Goal: Communication & Community: Share content

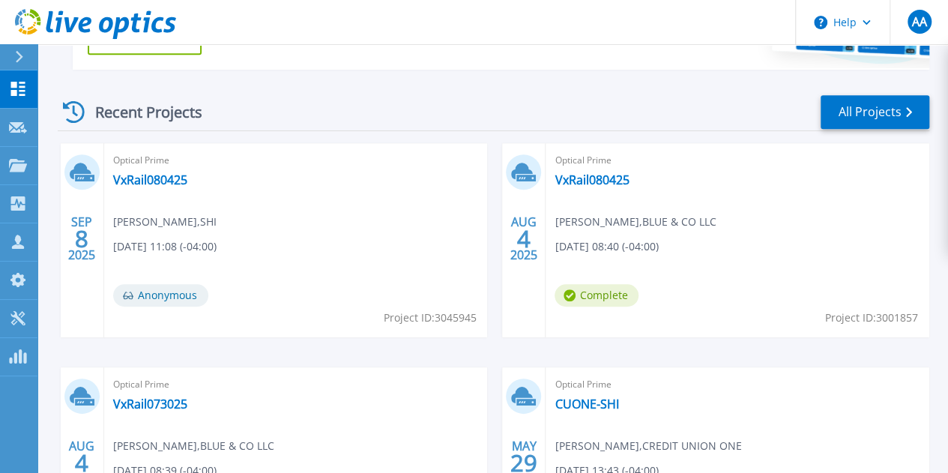
scroll to position [450, 0]
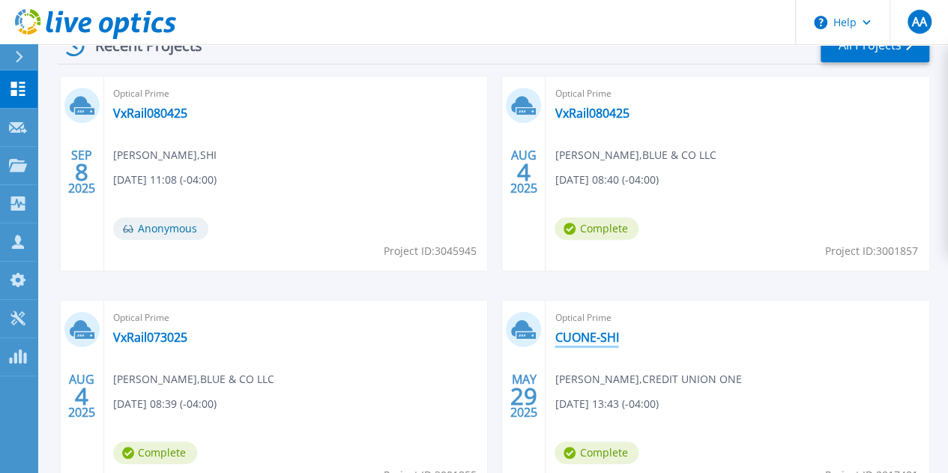
click at [555, 333] on link "CUONE-SHI" at bounding box center [587, 337] width 64 height 15
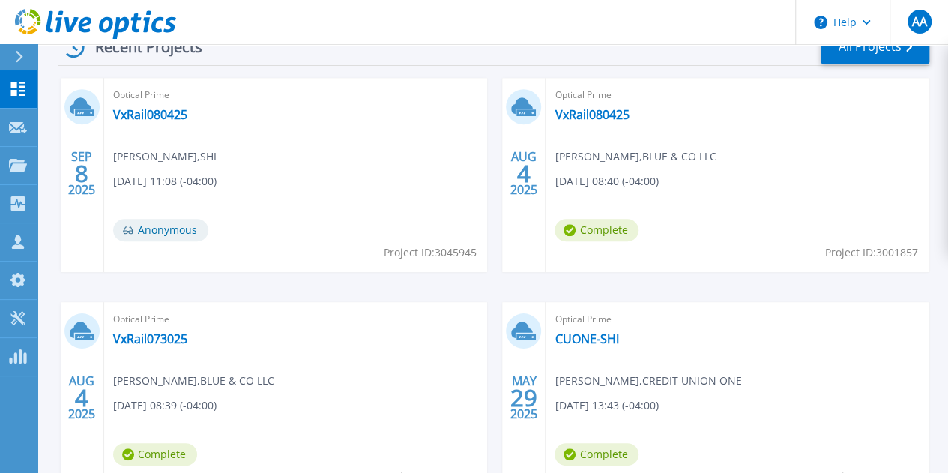
scroll to position [450, 0]
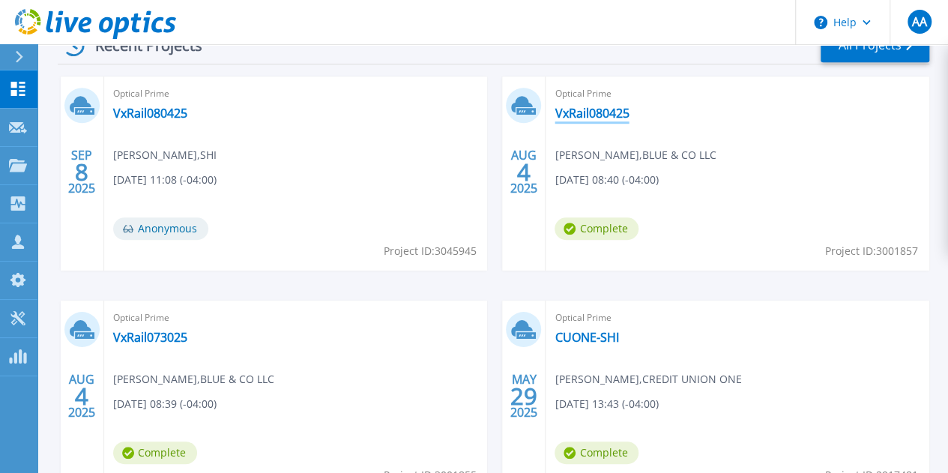
click at [555, 112] on link "VxRail080425" at bounding box center [592, 113] width 74 height 15
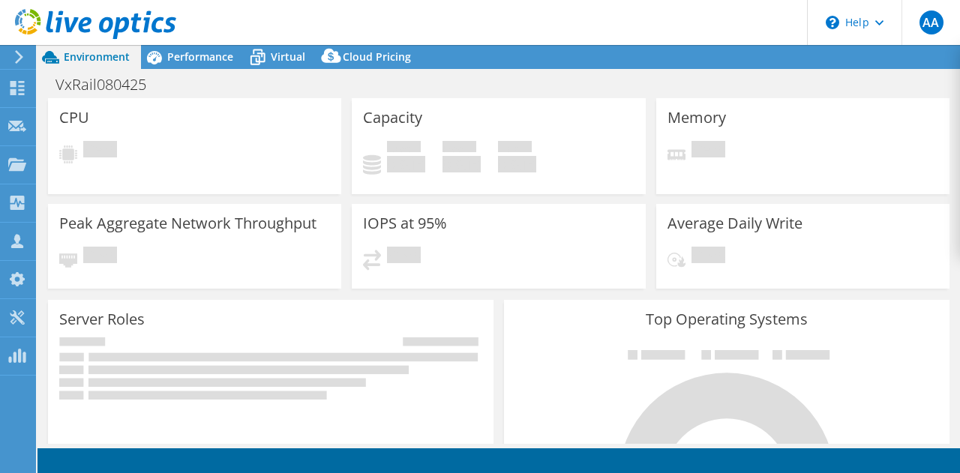
select select "USD"
click at [195, 42] on header "AA Channel Partner [PERSON_NAME] [EMAIL_ADDRESS][DOMAIN_NAME] SHI My Profile Lo…" at bounding box center [480, 22] width 960 height 45
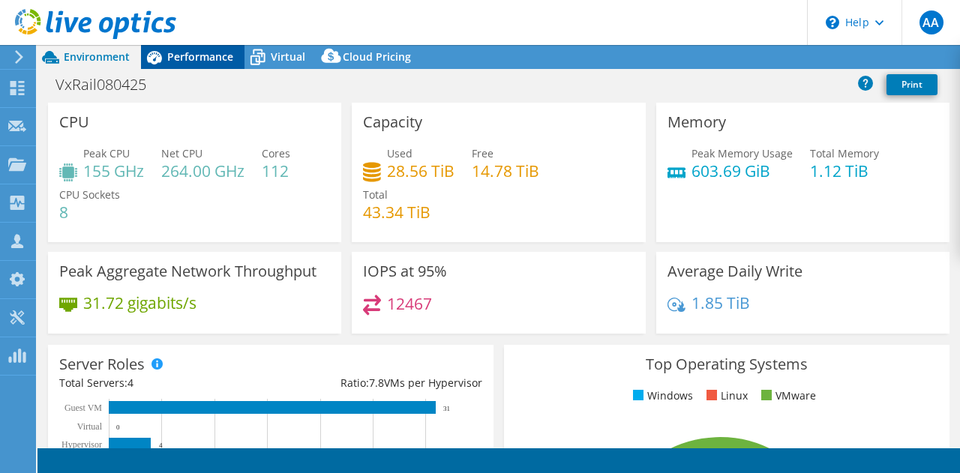
click at [193, 55] on span "Performance" at bounding box center [200, 56] width 66 height 14
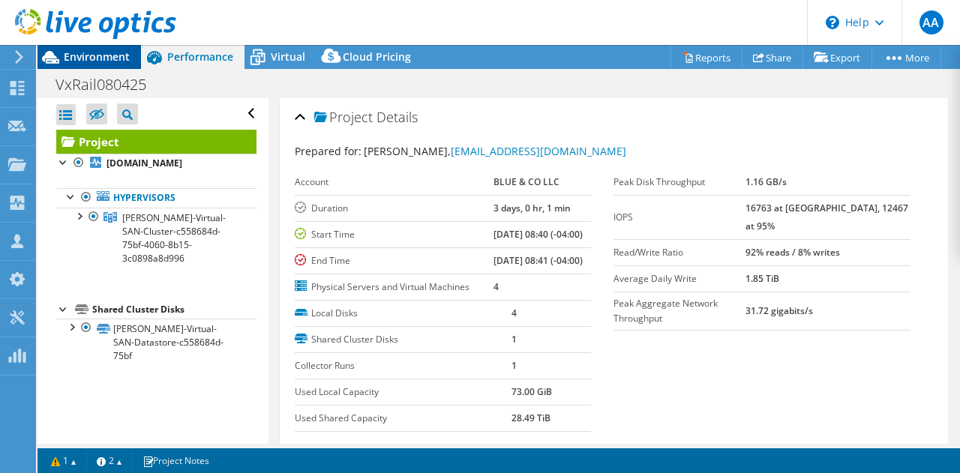
click at [88, 63] on span "Environment" at bounding box center [97, 56] width 66 height 14
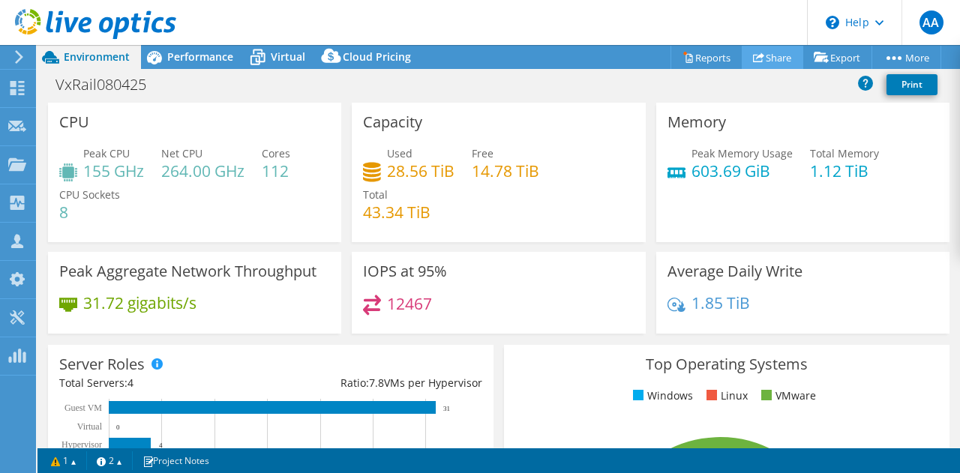
click at [760, 50] on link "Share" at bounding box center [771, 57] width 61 height 23
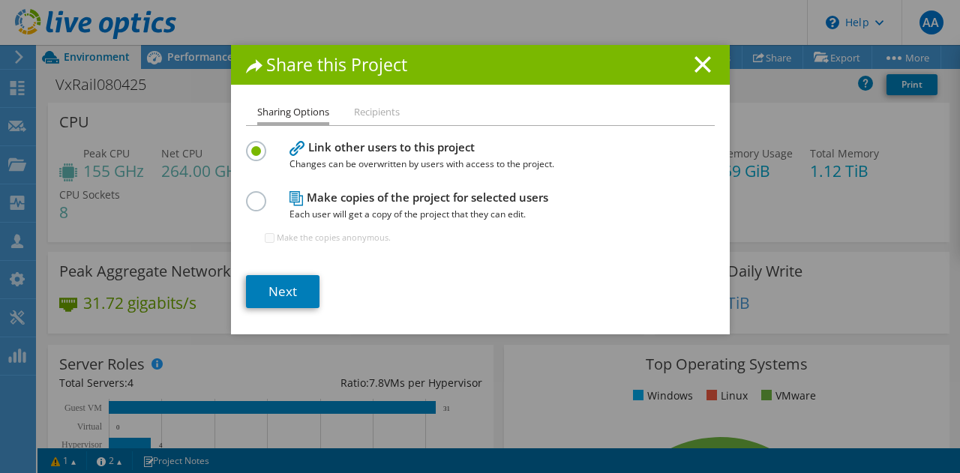
click at [250, 195] on label at bounding box center [259, 193] width 26 height 4
click at [0, 0] on input "radio" at bounding box center [0, 0] width 0 height 0
click at [259, 286] on link "Next" at bounding box center [282, 291] width 73 height 33
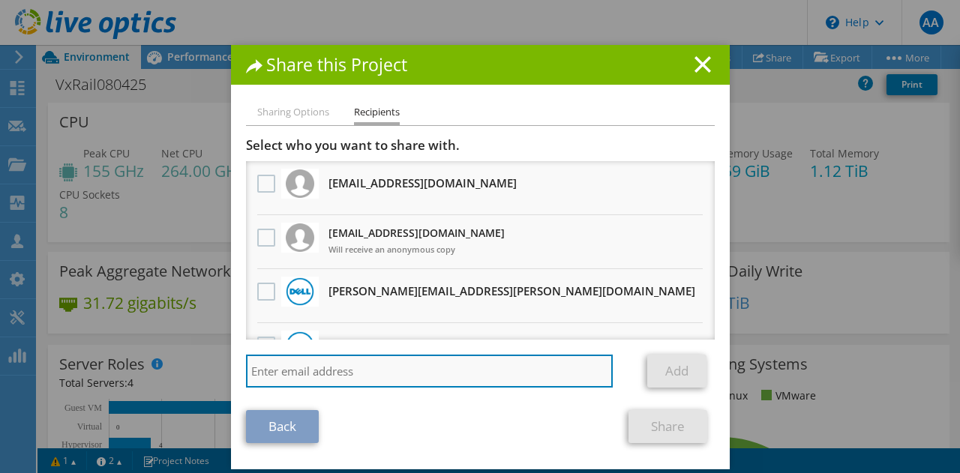
click at [318, 373] on input "search" at bounding box center [429, 371] width 367 height 33
paste input "https://teams.microsoft.com/l/message/19:223b7fe3-5398-42a3-8019-2ef999a6e276_8…"
type input "https://teams.microsoft.com/l/message/19:223b7fe3-5398-42a3-8019-2ef999a6e276_8…"
click at [413, 371] on input "search" at bounding box center [429, 371] width 367 height 33
paste input "fseal@scalecomputing.com"
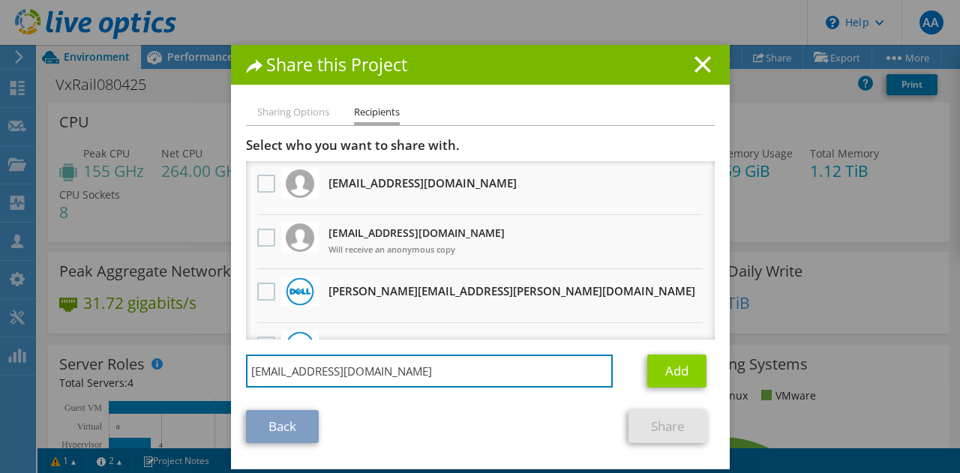
type input "fseal@scalecomputing.com"
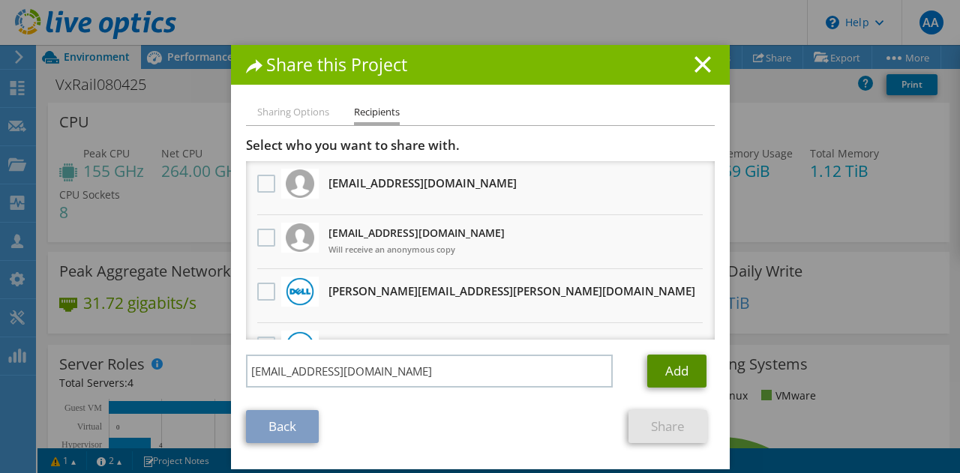
click at [667, 368] on link "Add" at bounding box center [676, 371] width 59 height 33
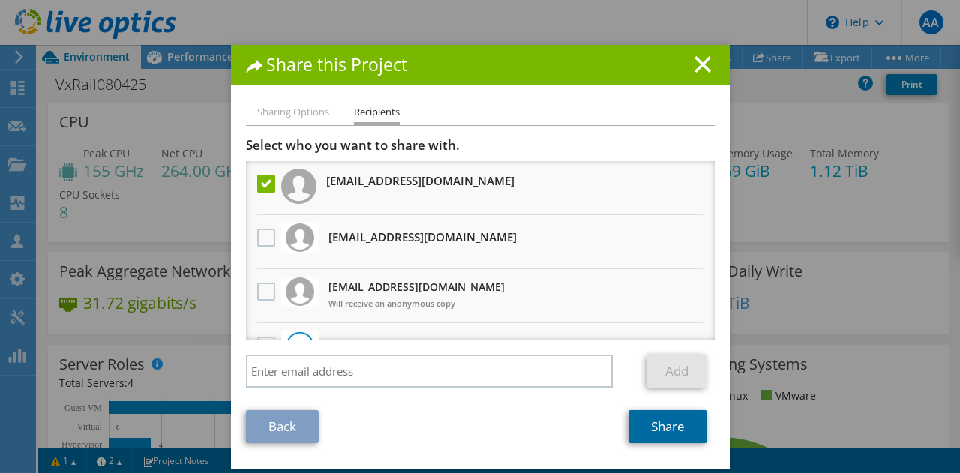
click at [643, 422] on link "Share" at bounding box center [667, 426] width 79 height 33
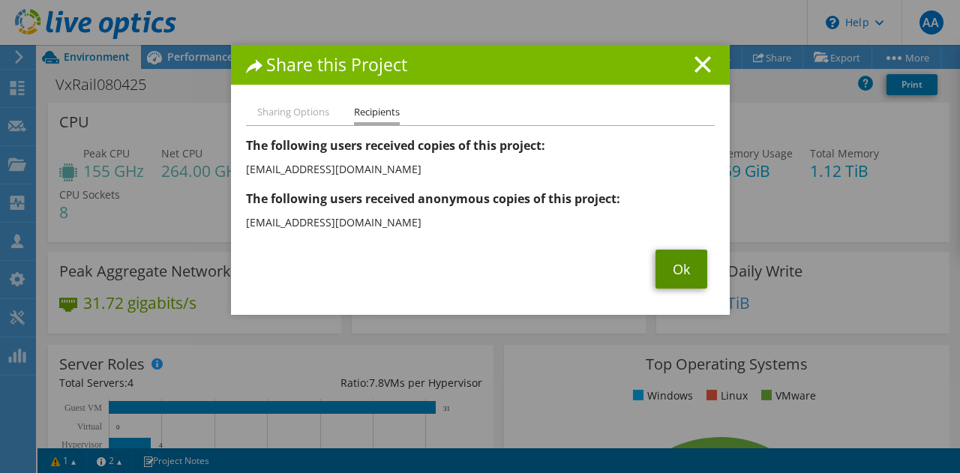
click at [668, 268] on link "Ok" at bounding box center [681, 269] width 52 height 39
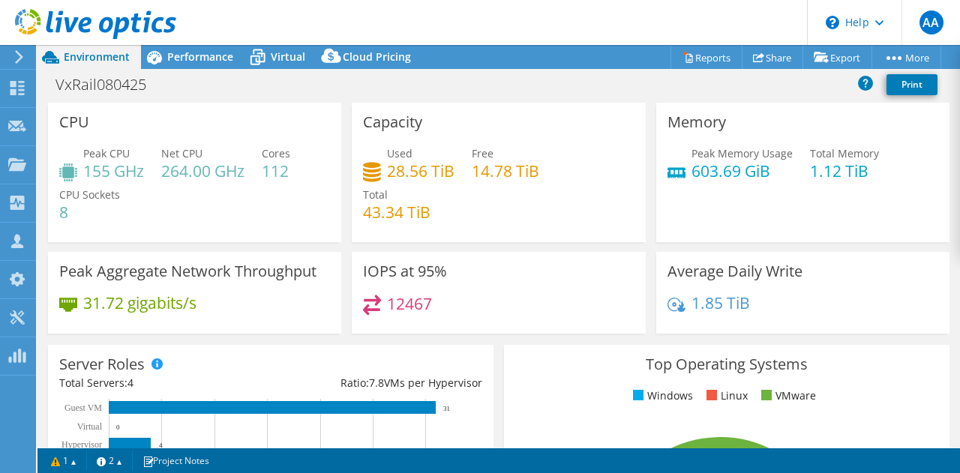
click at [444, 14] on header "AA Channel Partner Ash Ajukumar ash_ajukumar@shi.com SHI My Profile Log Out \n …" at bounding box center [480, 22] width 960 height 45
click at [445, 19] on header "AA Channel Partner Ash Ajukumar ash_ajukumar@shi.com SHI My Profile Log Out \n …" at bounding box center [480, 22] width 960 height 45
